Goal: Information Seeking & Learning: Learn about a topic

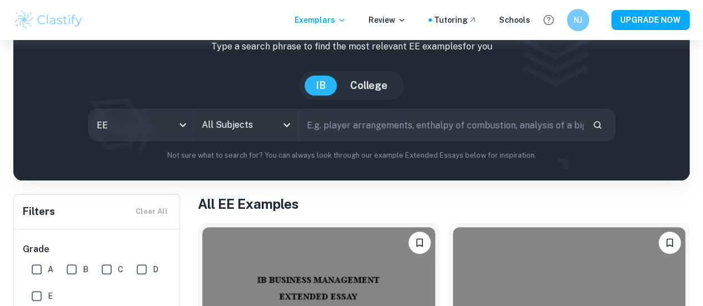
scroll to position [69, 0]
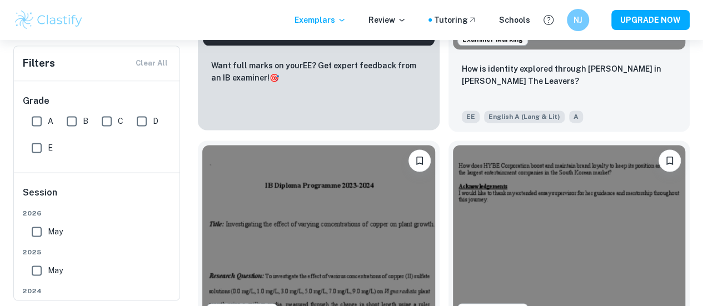
scroll to position [714, 0]
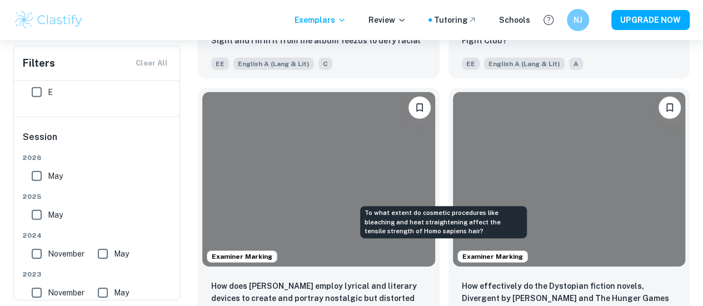
scroll to position [3713, 0]
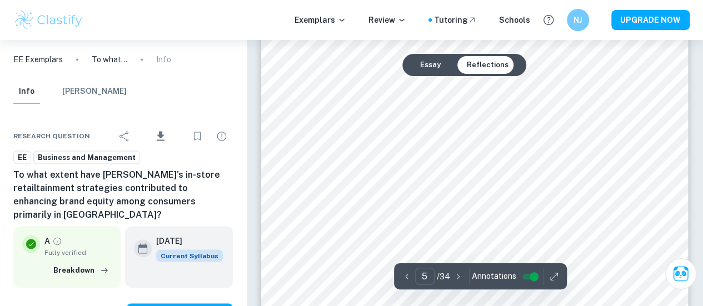
scroll to position [2910, 0]
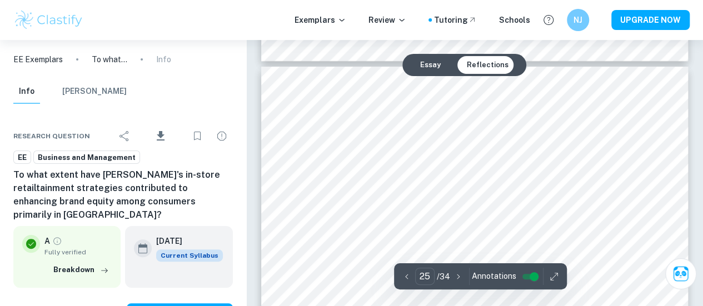
type input "24"
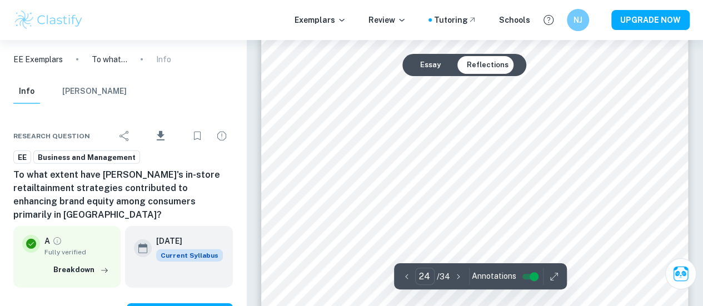
scroll to position [14172, 0]
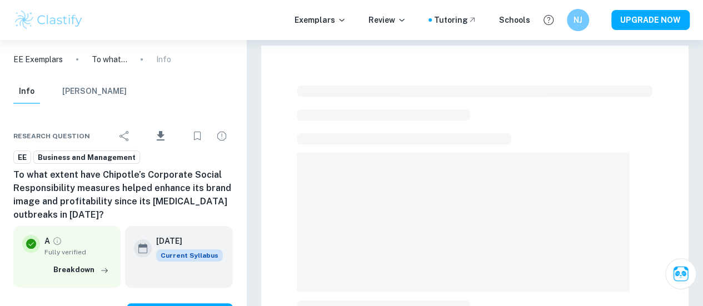
checkbox input "true"
